Goal: Task Accomplishment & Management: Complete application form

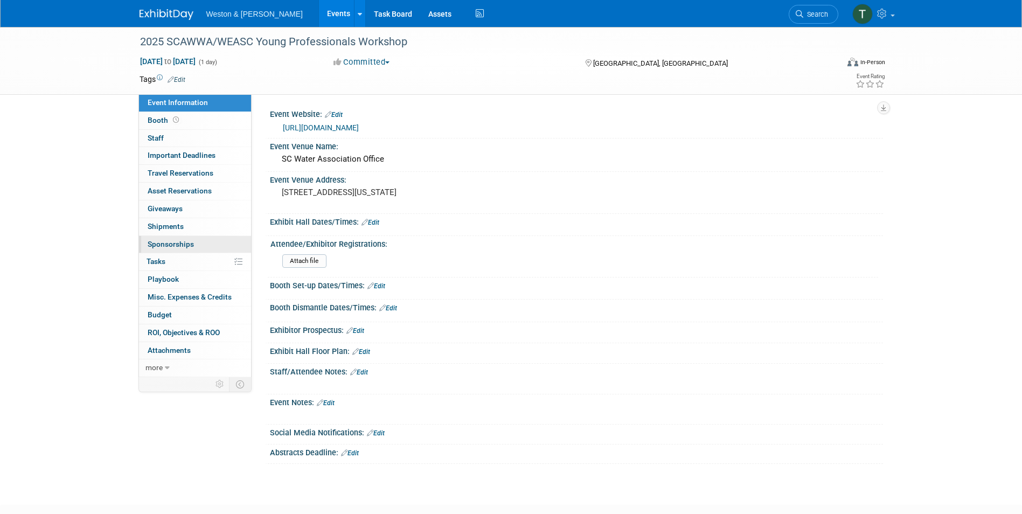
click at [170, 238] on link "0 Sponsorships 0" at bounding box center [195, 244] width 112 height 17
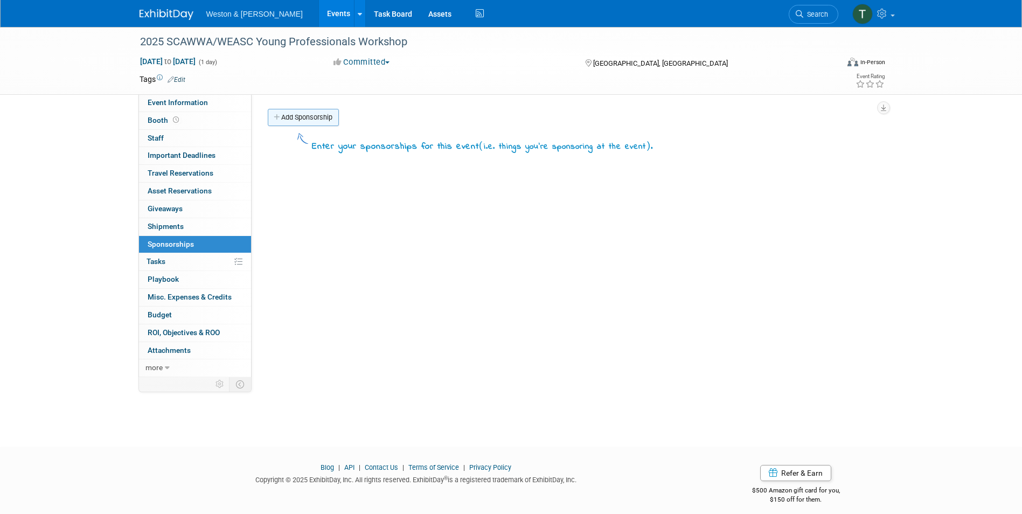
click at [301, 112] on link "Add Sponsorship" at bounding box center [303, 117] width 71 height 17
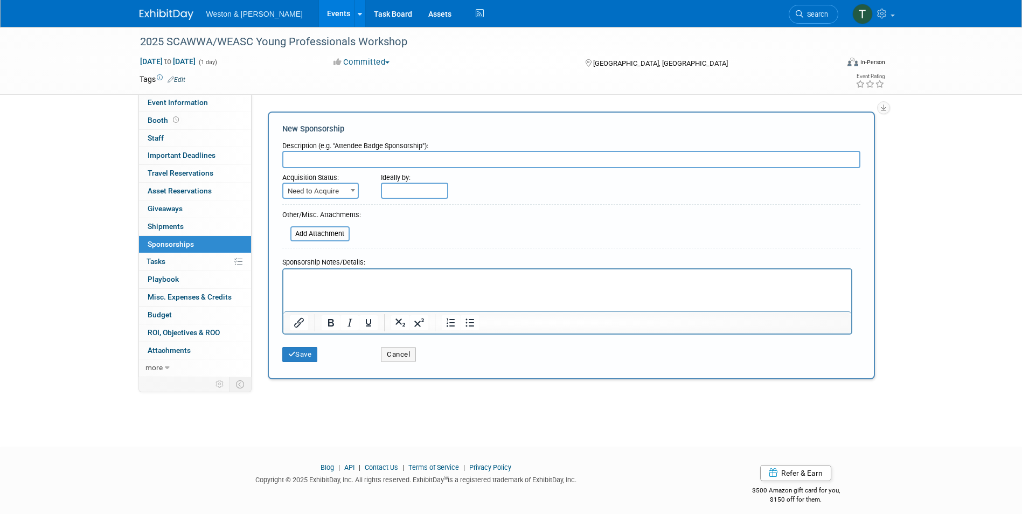
click at [318, 161] on input "text" at bounding box center [571, 159] width 578 height 17
type input "SCWEAA - Lowcounty District 7 WEASC"
click at [349, 189] on span at bounding box center [353, 190] width 11 height 14
select select "2"
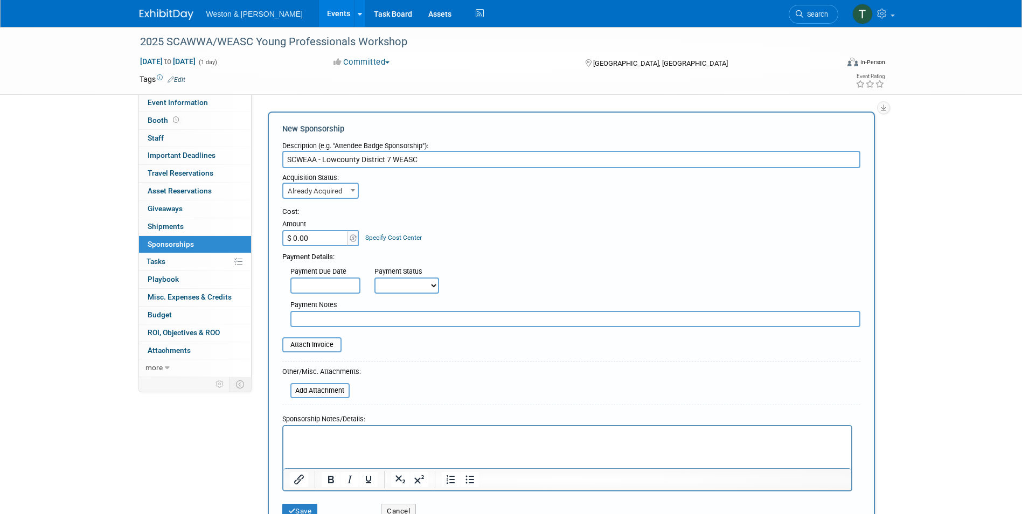
click at [322, 237] on input "$ 0.00" at bounding box center [315, 238] width 67 height 16
type input "$ 600.00"
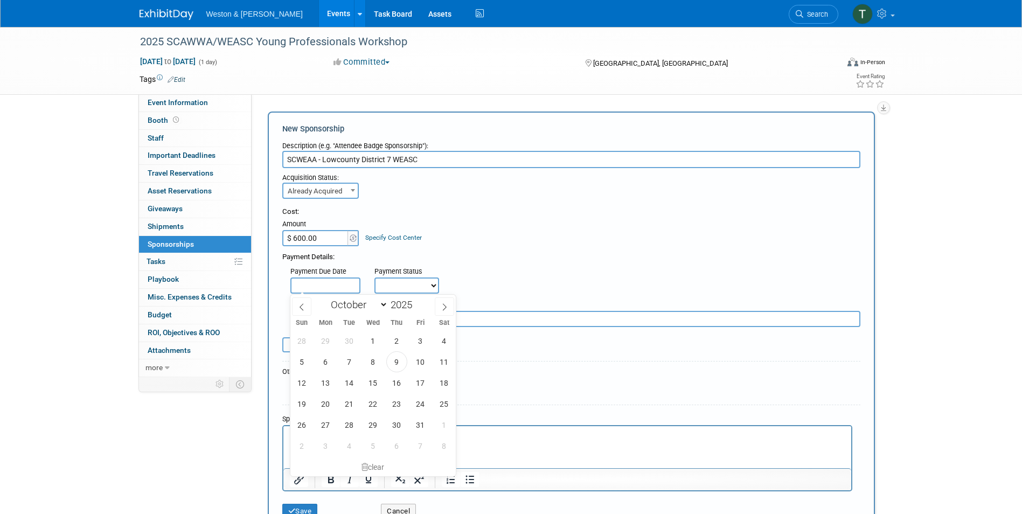
click at [330, 282] on input "text" at bounding box center [325, 285] width 70 height 16
click at [378, 340] on span "1" at bounding box center [373, 340] width 21 height 21
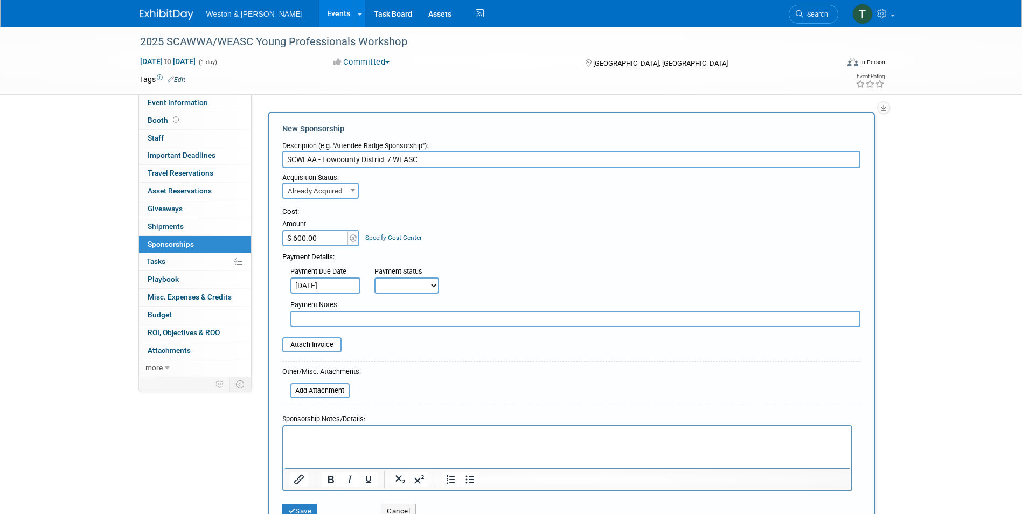
click at [346, 288] on input "[DATE]" at bounding box center [325, 285] width 70 height 16
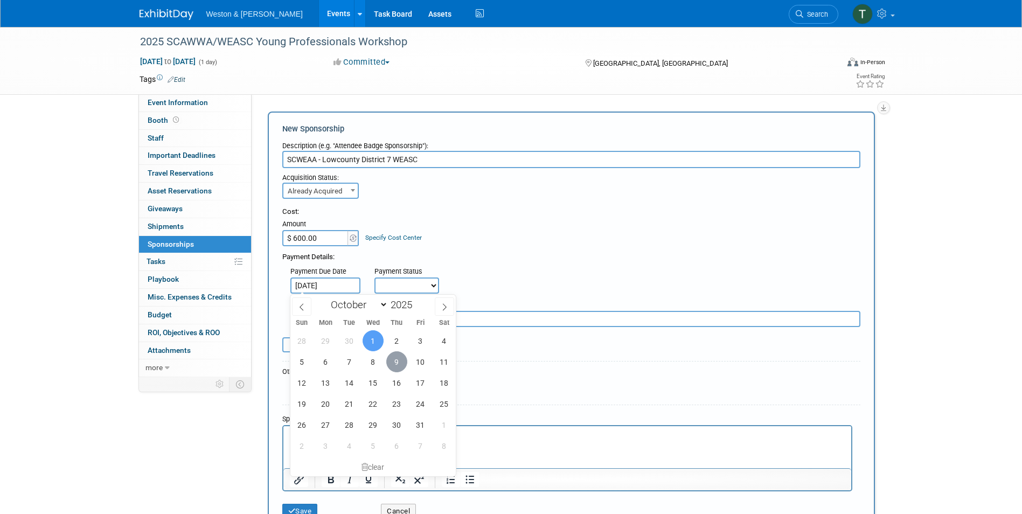
click at [394, 358] on span "9" at bounding box center [396, 361] width 21 height 21
type input "[DATE]"
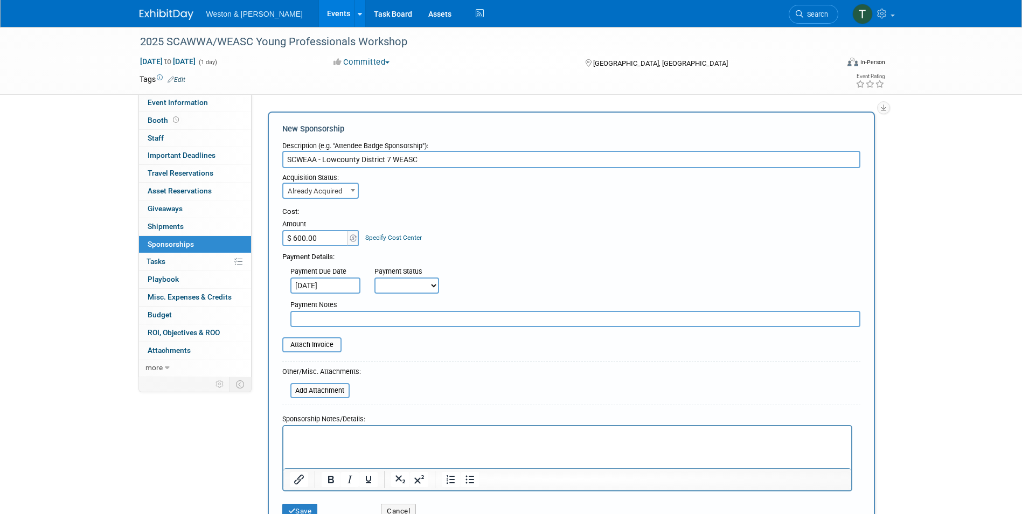
scroll to position [4, 0]
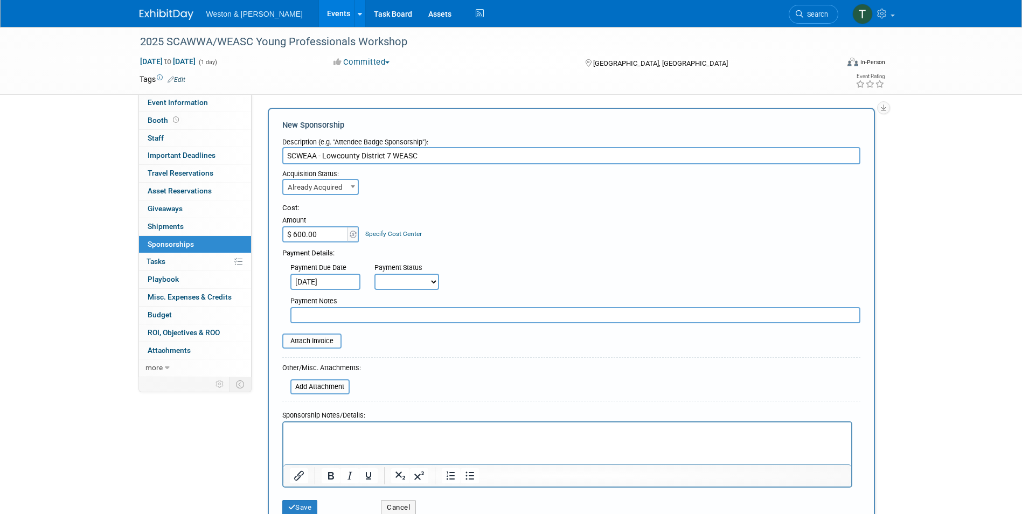
click at [430, 282] on select "Not Paid Yet Partially Paid Paid in Full" at bounding box center [406, 282] width 65 height 16
click at [434, 282] on select "Not Paid Yet Partially Paid Paid in Full" at bounding box center [406, 282] width 65 height 16
select select "1"
click at [374, 274] on select "Not Paid Yet Partially Paid Paid in Full" at bounding box center [406, 282] width 65 height 16
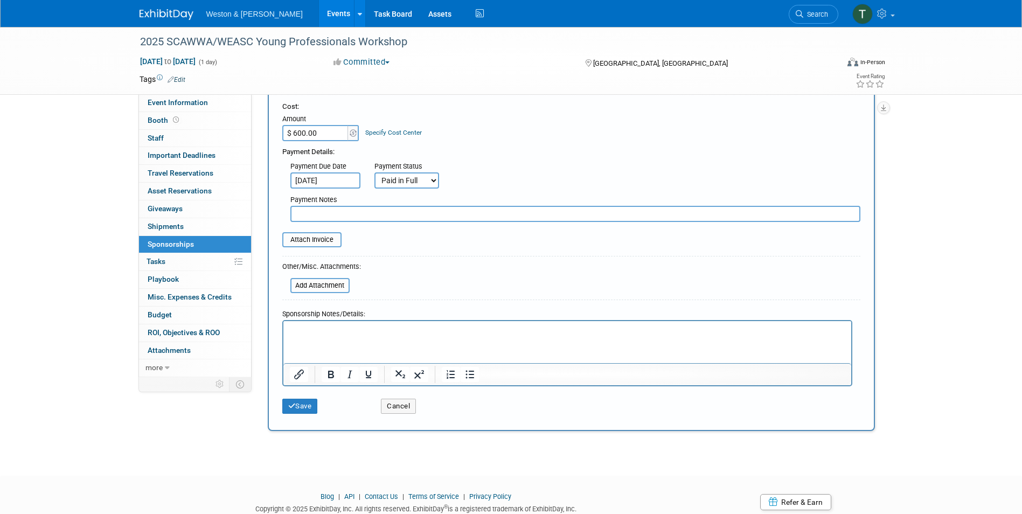
scroll to position [120, 0]
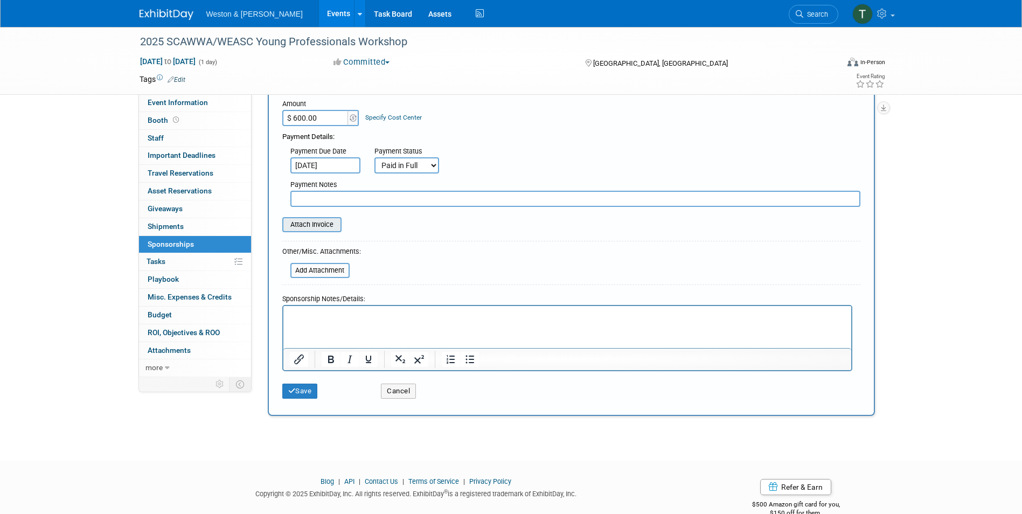
click at [333, 228] on input "file" at bounding box center [276, 224] width 128 height 13
click at [357, 314] on p "Rich Text Area. Press ALT-0 for help." at bounding box center [566, 315] width 555 height 11
click at [303, 395] on button "Save" at bounding box center [300, 391] width 36 height 15
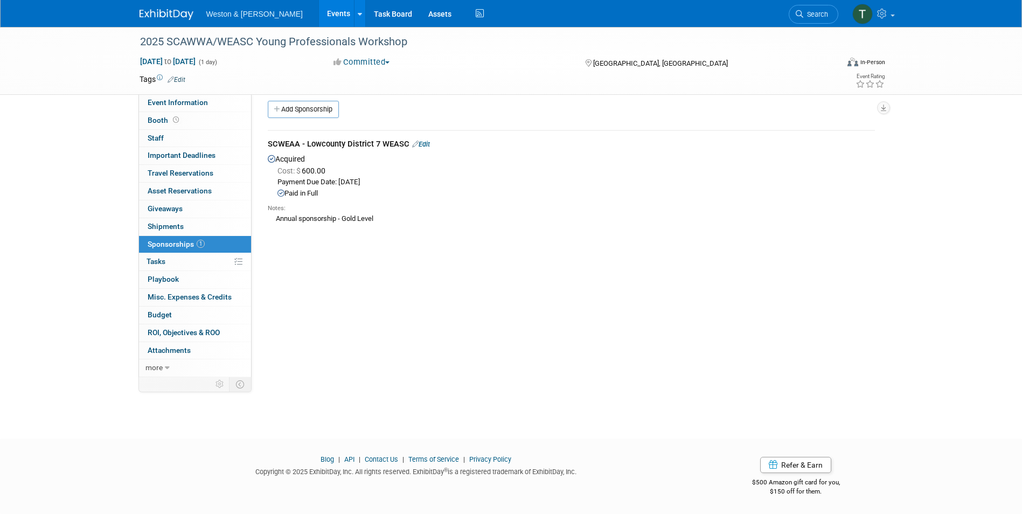
scroll to position [0, 0]
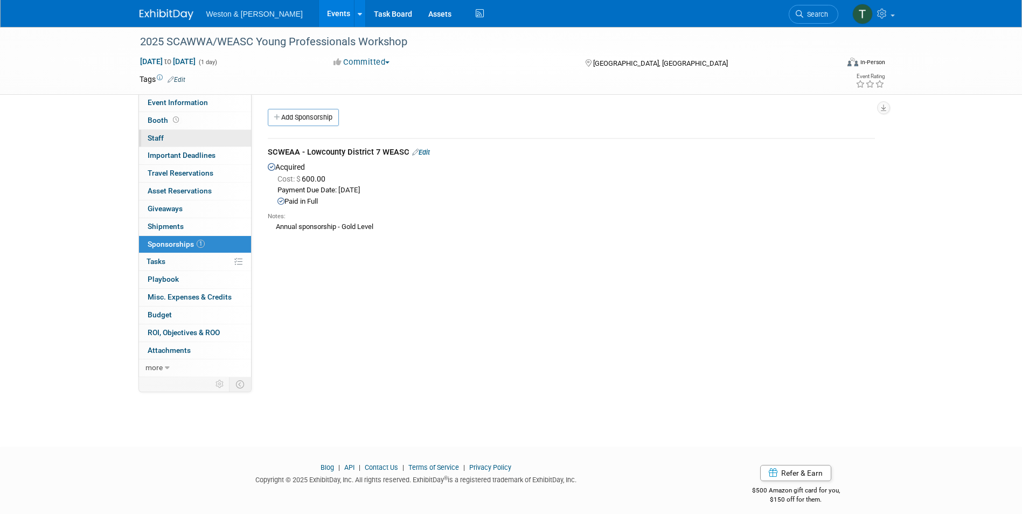
click at [164, 138] on link "0 Staff 0" at bounding box center [195, 138] width 112 height 17
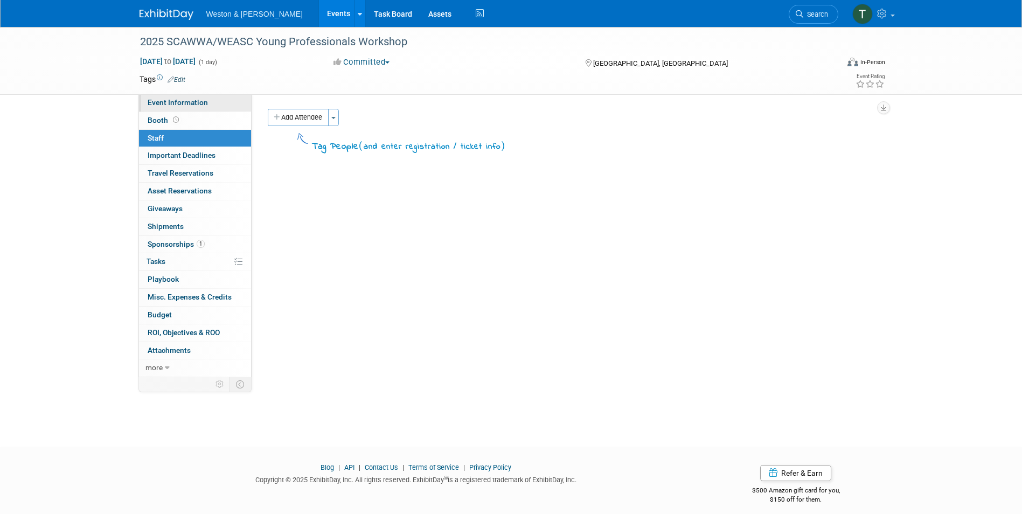
click at [170, 99] on span "Event Information" at bounding box center [178, 102] width 60 height 9
